Goal: Task Accomplishment & Management: Complete application form

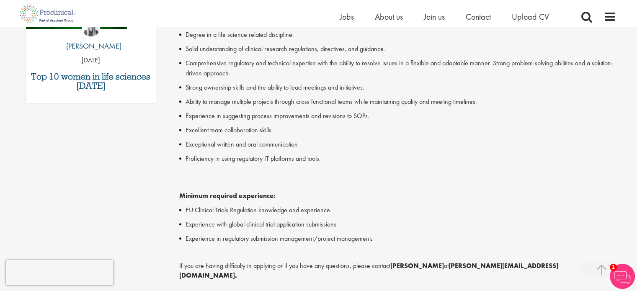
scroll to position [508, 0]
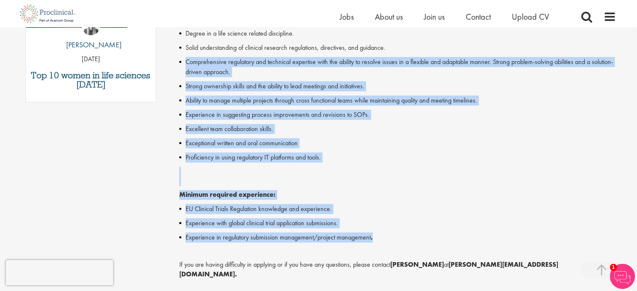
drag, startPoint x: 383, startPoint y: 236, endPoint x: 183, endPoint y: 62, distance: 265.3
click at [183, 62] on div "Proclinical is seeking a Regulatory Clinical Consultant to support regulatory s…" at bounding box center [397, 54] width 437 height 637
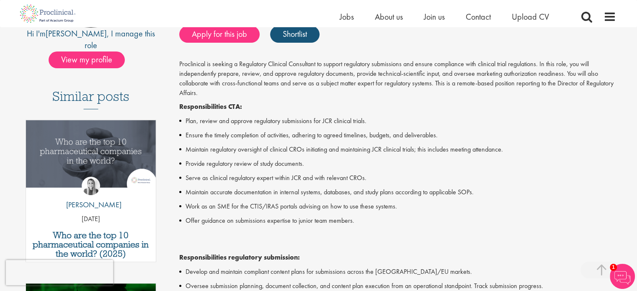
scroll to position [183, 0]
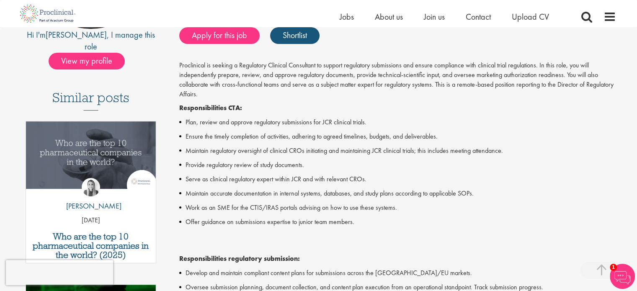
click at [376, 196] on li "Maintain accurate documentation in internal systems, databases, and study plans…" at bounding box center [397, 194] width 437 height 10
click at [244, 234] on p "Job description" at bounding box center [397, 240] width 437 height 19
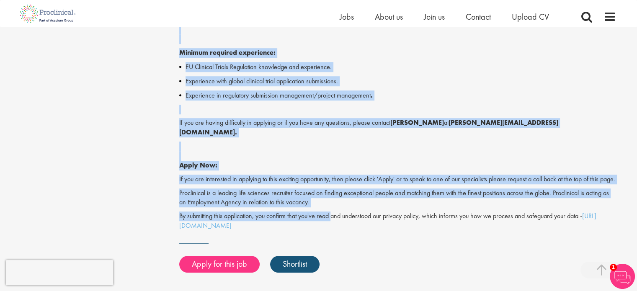
scroll to position [653, 0]
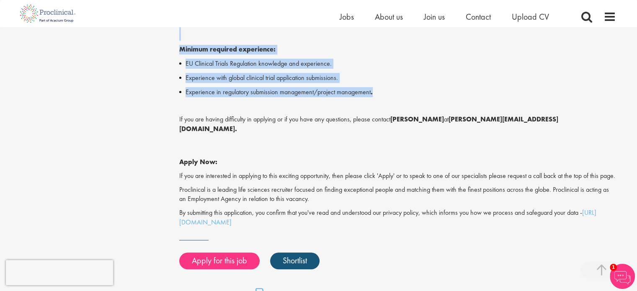
drag, startPoint x: 181, startPoint y: 65, endPoint x: 377, endPoint y: 90, distance: 197.8
copy div "Proclinical is seeking a Regulatory Clinical Consultant to support regulatory s…"
click at [247, 257] on link "Apply for this job" at bounding box center [219, 261] width 80 height 17
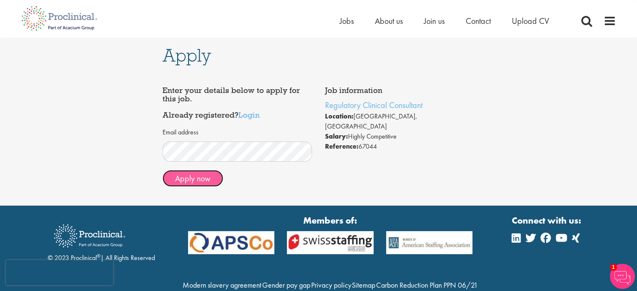
click at [194, 180] on button "Apply now" at bounding box center [193, 178] width 61 height 17
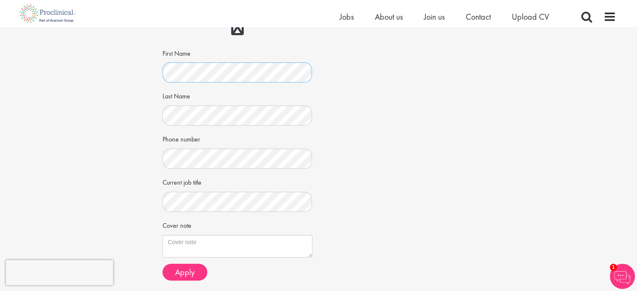
scroll to position [129, 0]
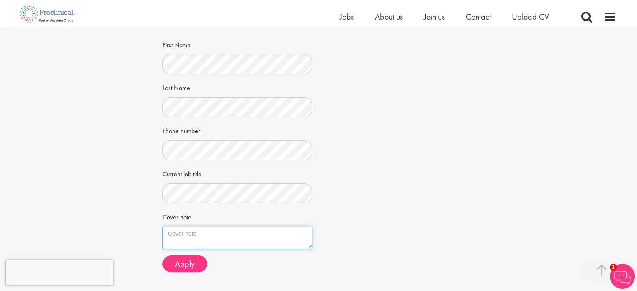
click at [258, 229] on textarea "Cover note" at bounding box center [238, 238] width 150 height 23
paste textarea "L ip dolorsi am consect ad elitsedd ei tem Incididunt Utlabore Etdolorema aliqu…"
type textarea "L ip dolorsi am consect ad elitsedd ei tem Incididunt Utlabore Etdolorema aliqu…"
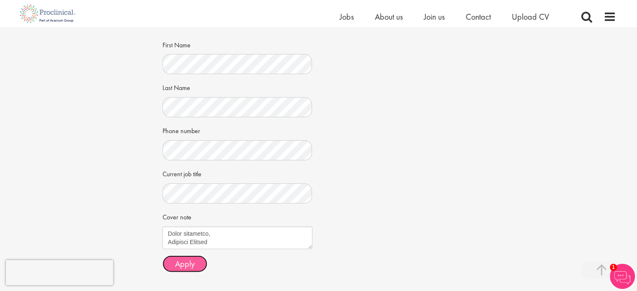
click at [195, 263] on button "Apply" at bounding box center [185, 264] width 45 height 17
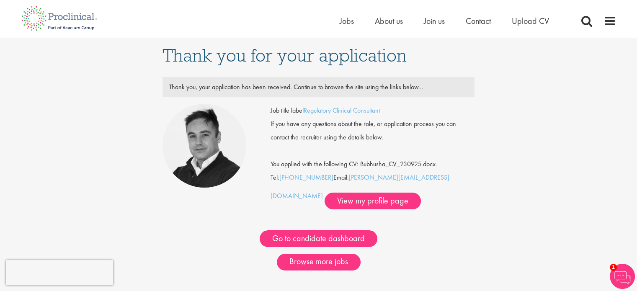
scroll to position [24, 0]
